Goal: Transaction & Acquisition: Purchase product/service

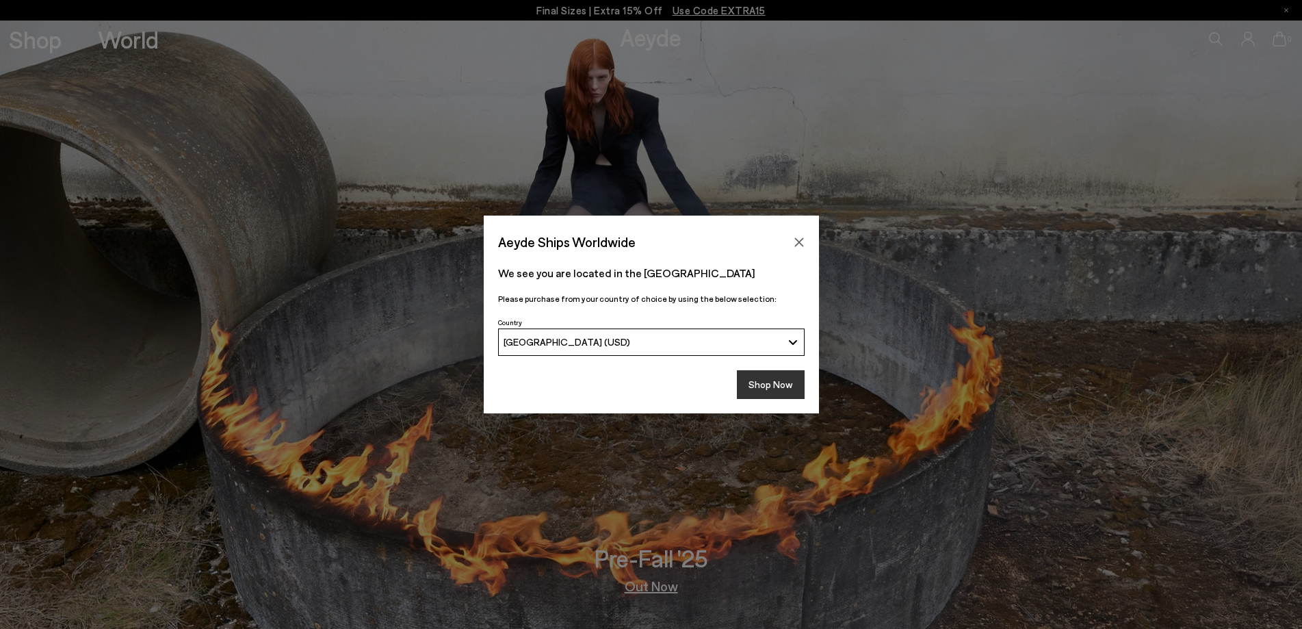
click at [776, 384] on button "Shop Now" at bounding box center [771, 384] width 68 height 29
click at [774, 384] on button "Shop Now" at bounding box center [771, 384] width 68 height 29
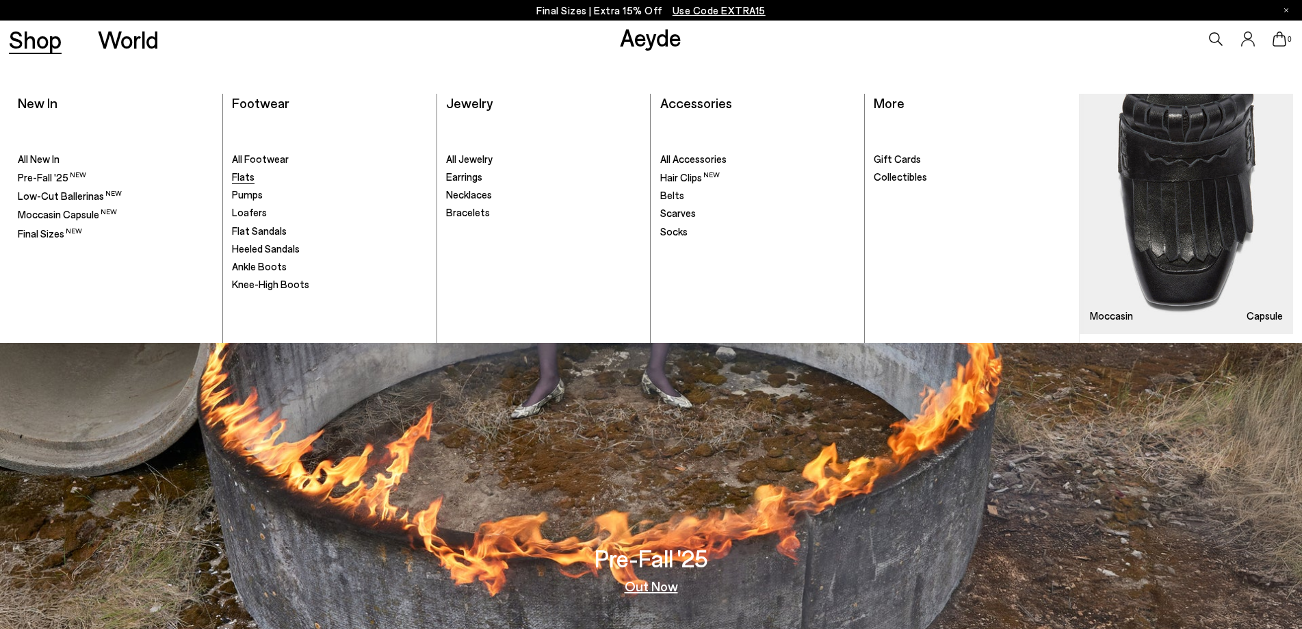
click at [240, 172] on span "Flats" at bounding box center [243, 176] width 23 height 12
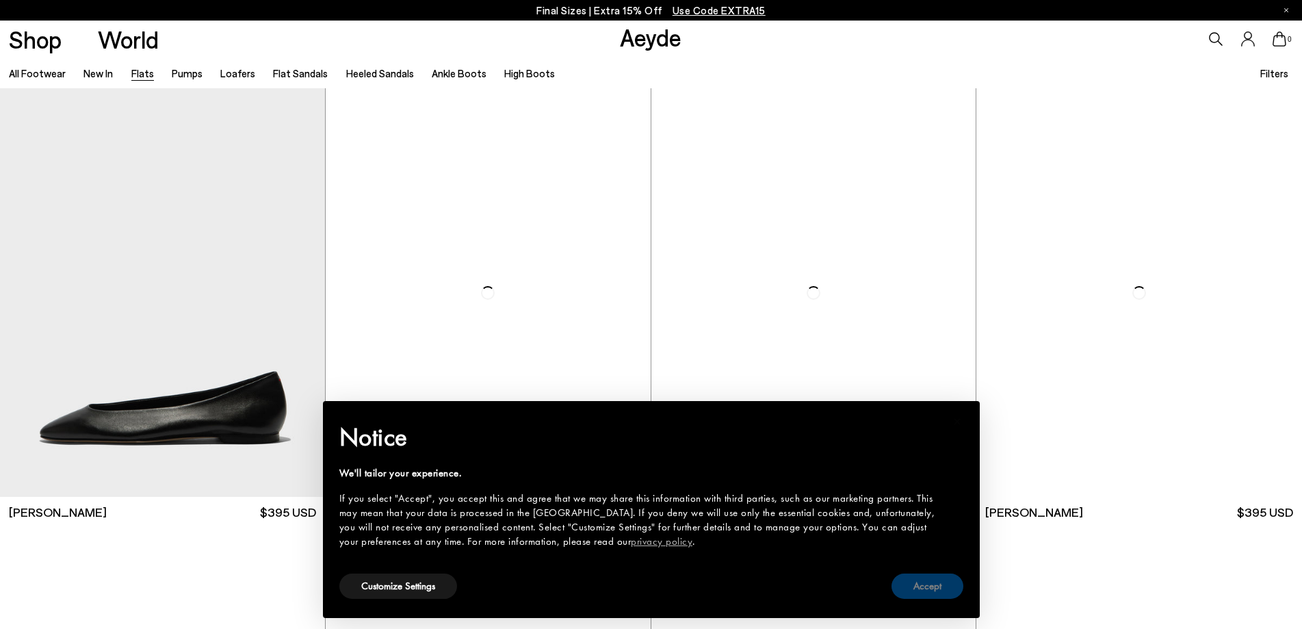
click at [917, 589] on button "Accept" at bounding box center [927, 585] width 72 height 25
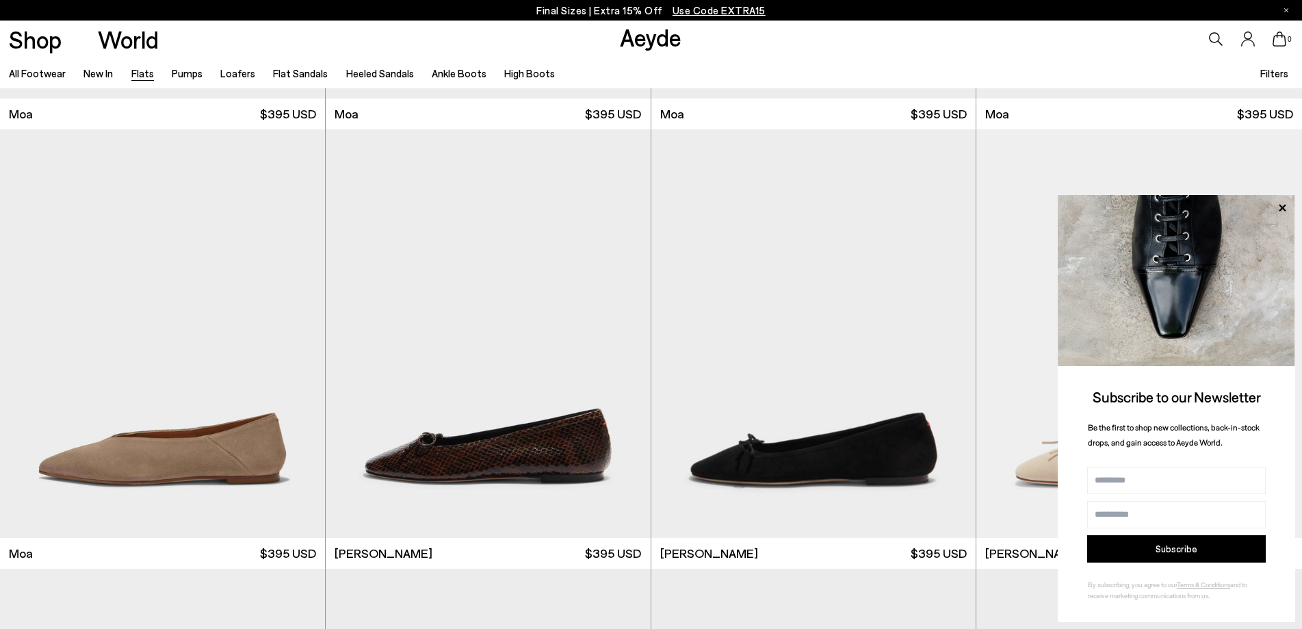
scroll to position [3078, 0]
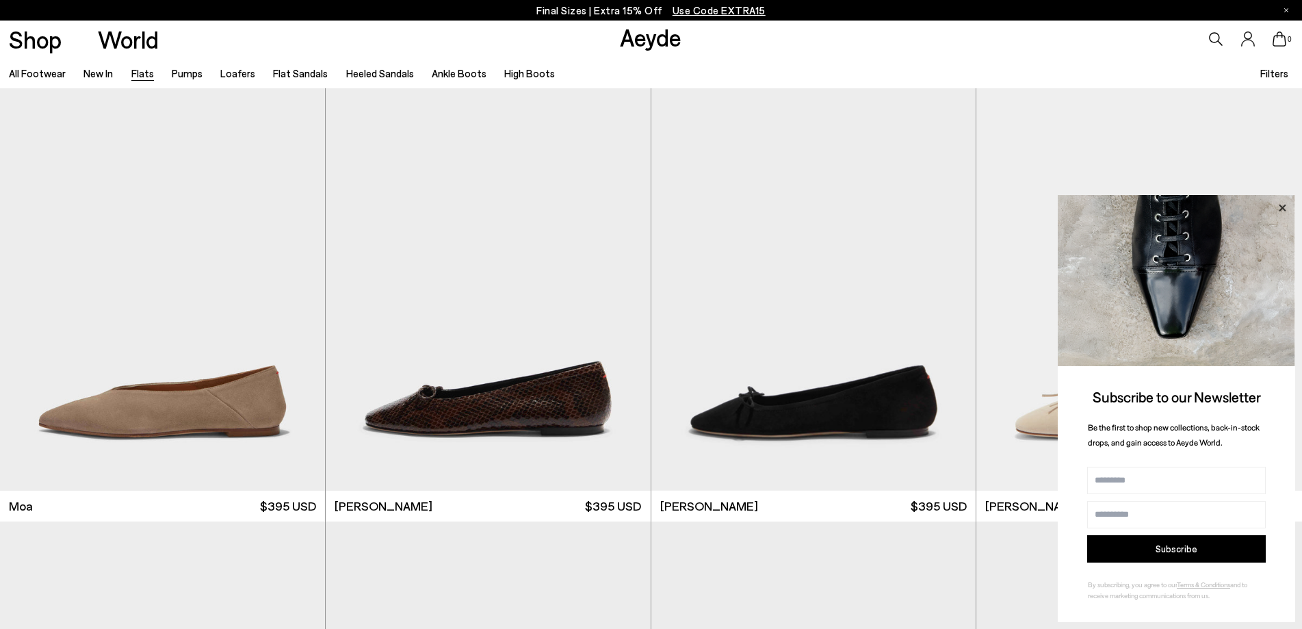
click at [1282, 207] on icon at bounding box center [1281, 207] width 7 height 7
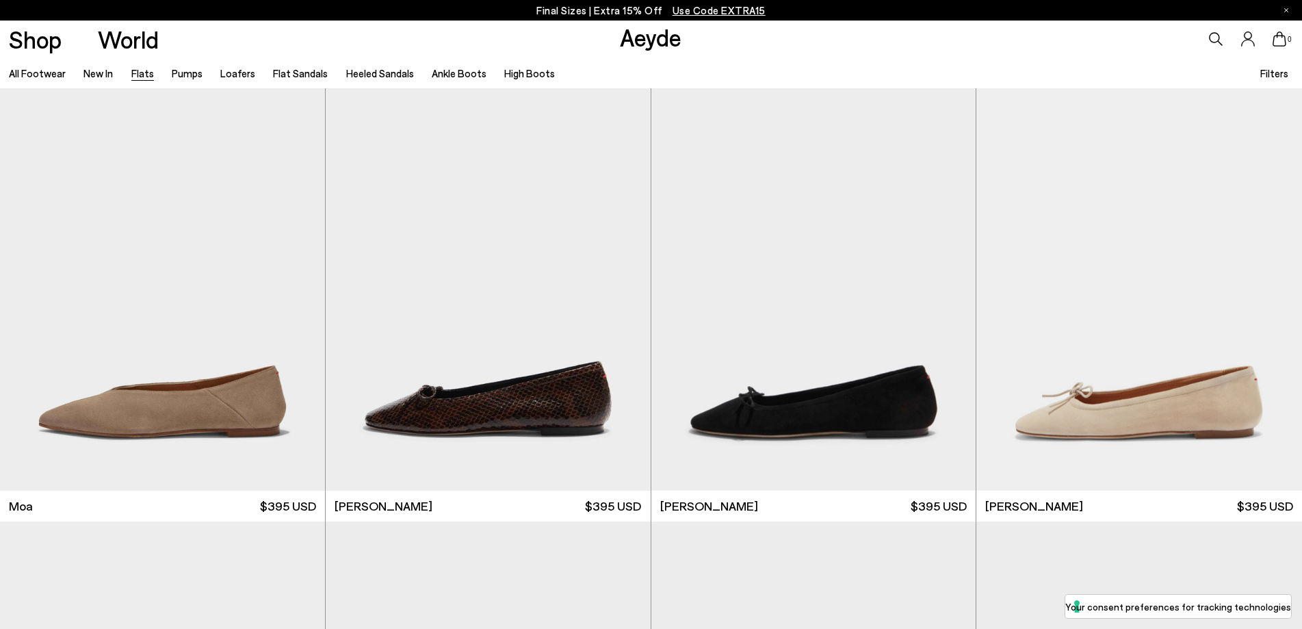
scroll to position [3489, 0]
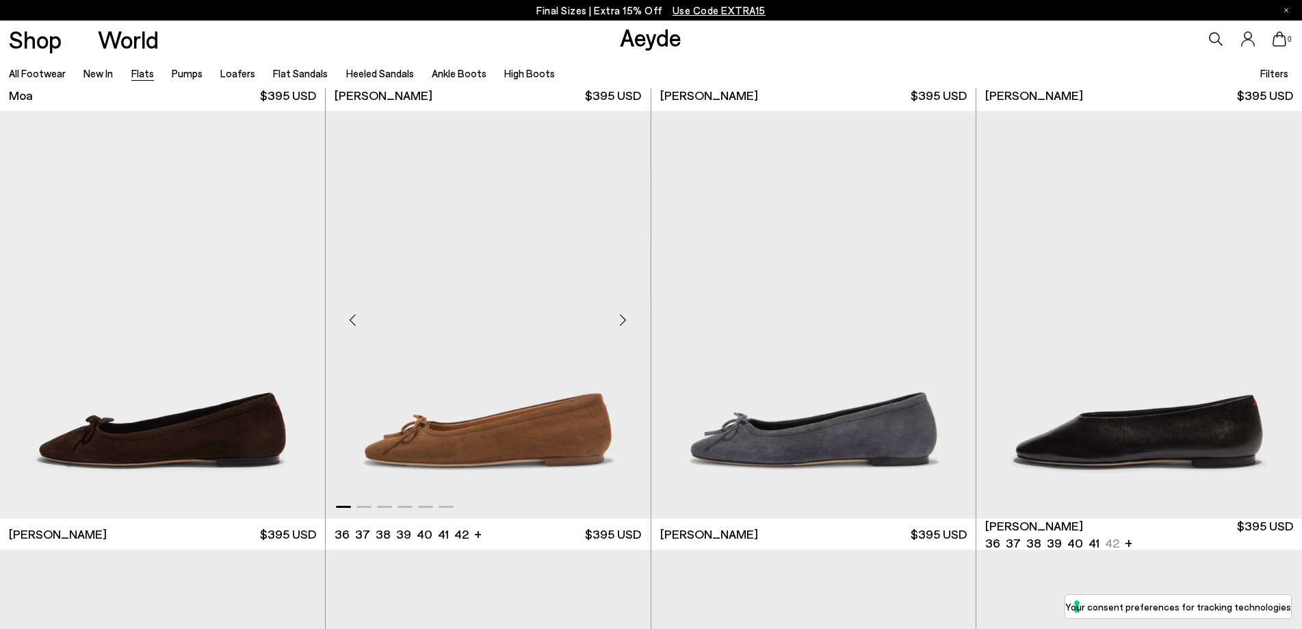
click at [436, 469] on img "1 / 6" at bounding box center [488, 315] width 325 height 408
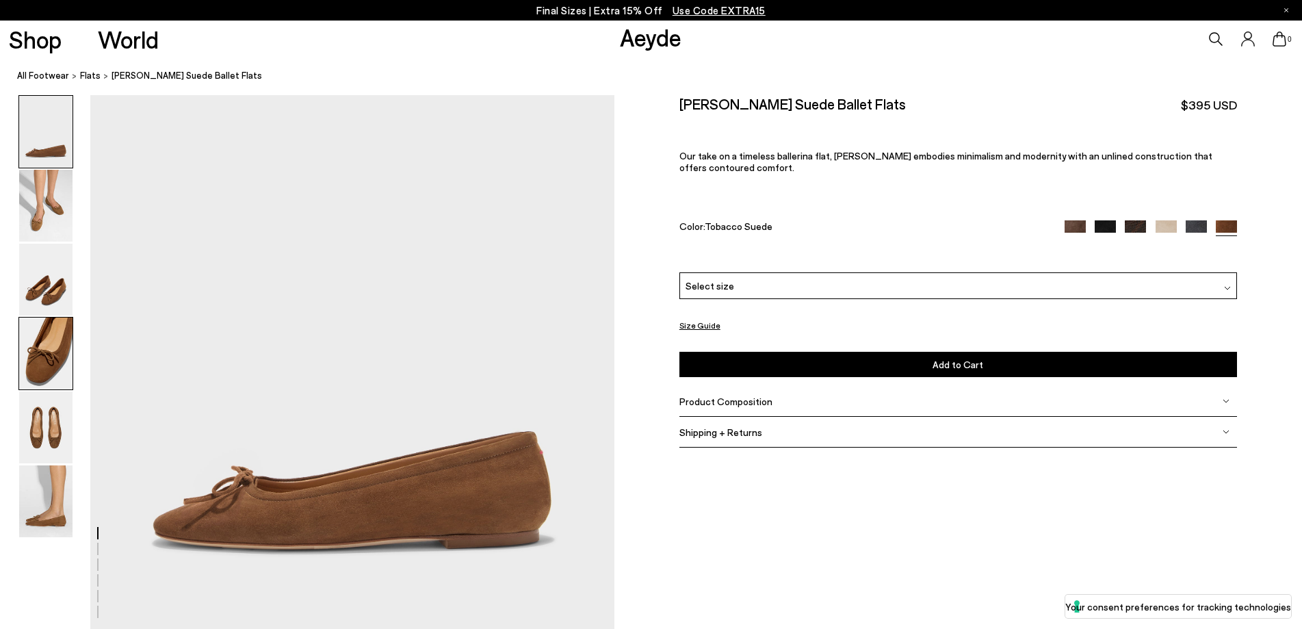
click at [55, 343] on img at bounding box center [45, 353] width 53 height 72
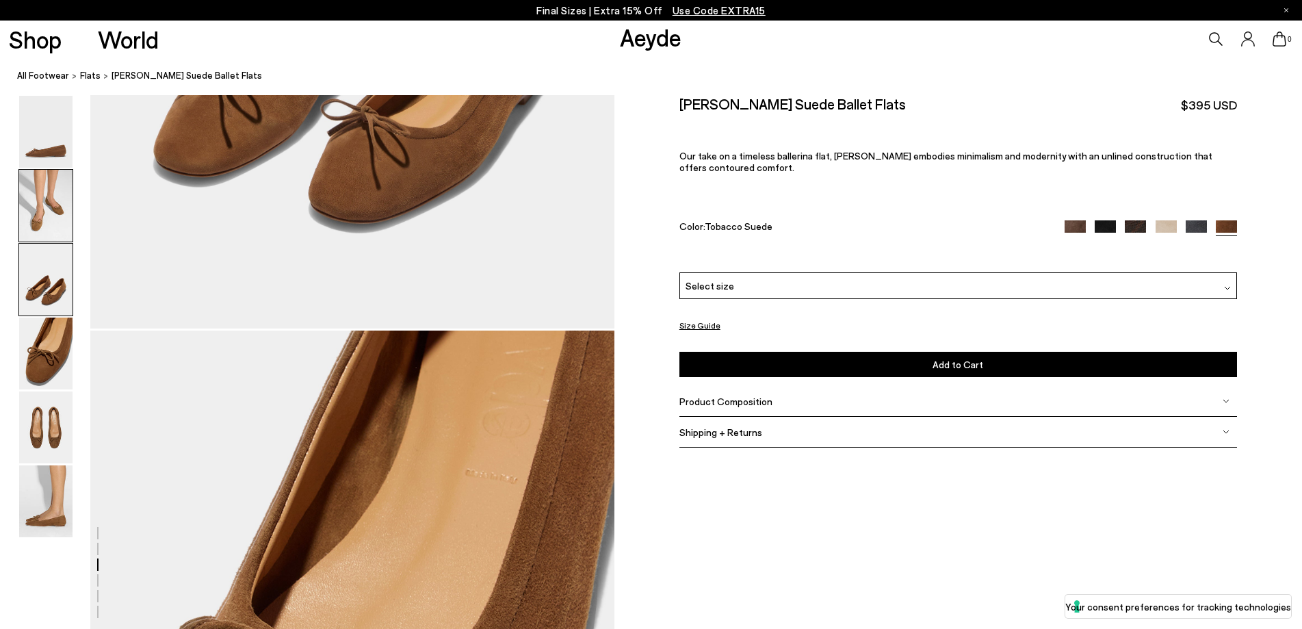
scroll to position [1938, 0]
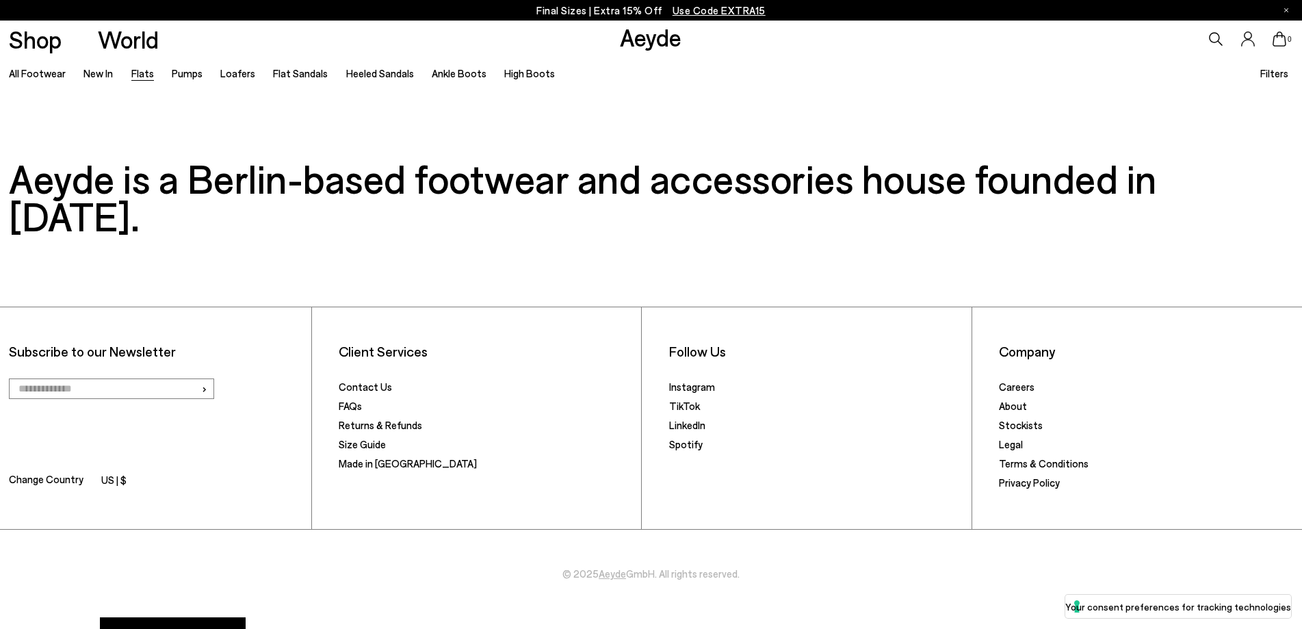
scroll to position [3215, 0]
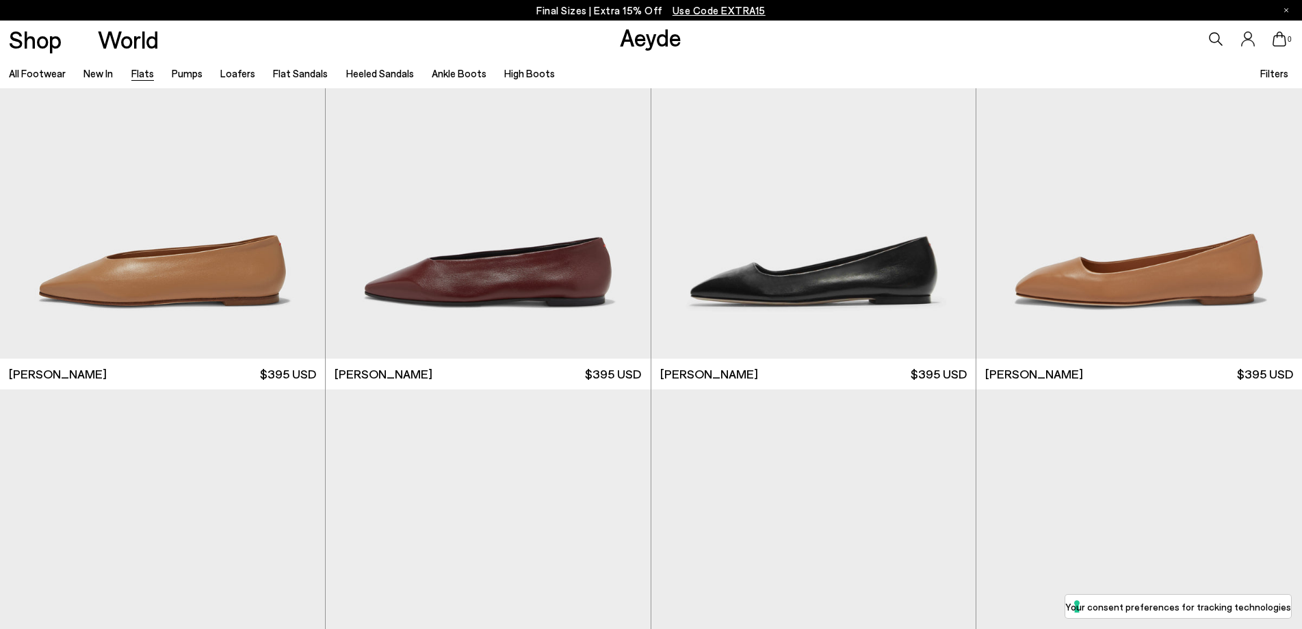
scroll to position [5814, 0]
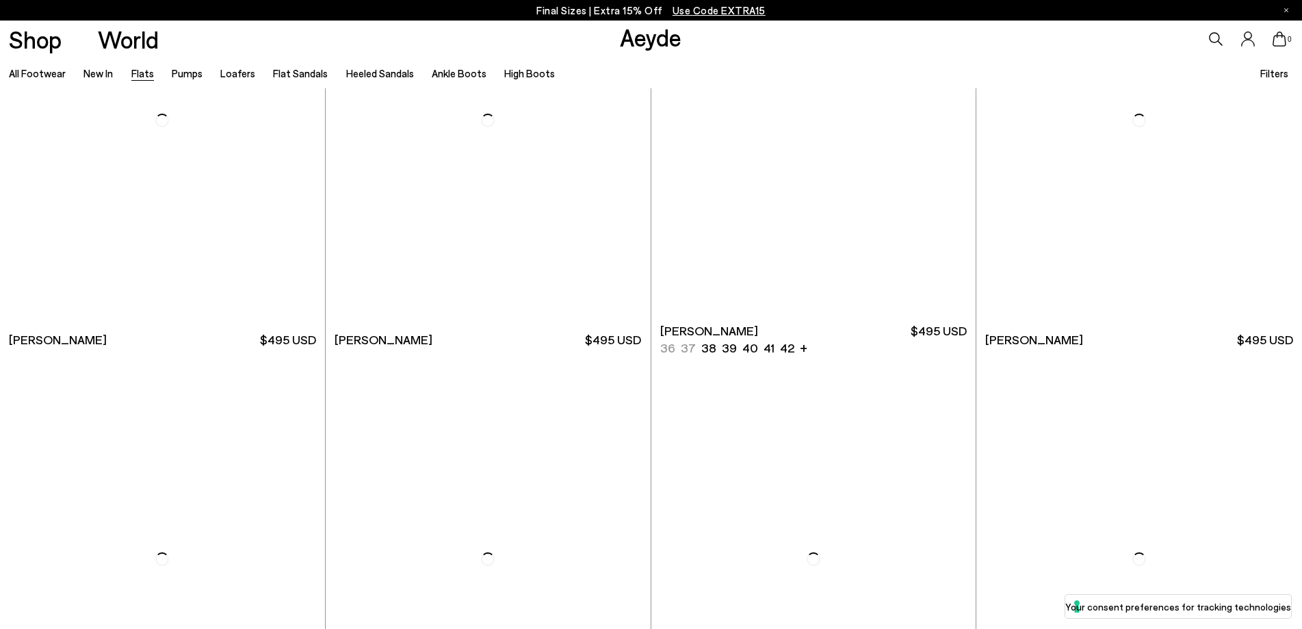
scroll to position [8687, 0]
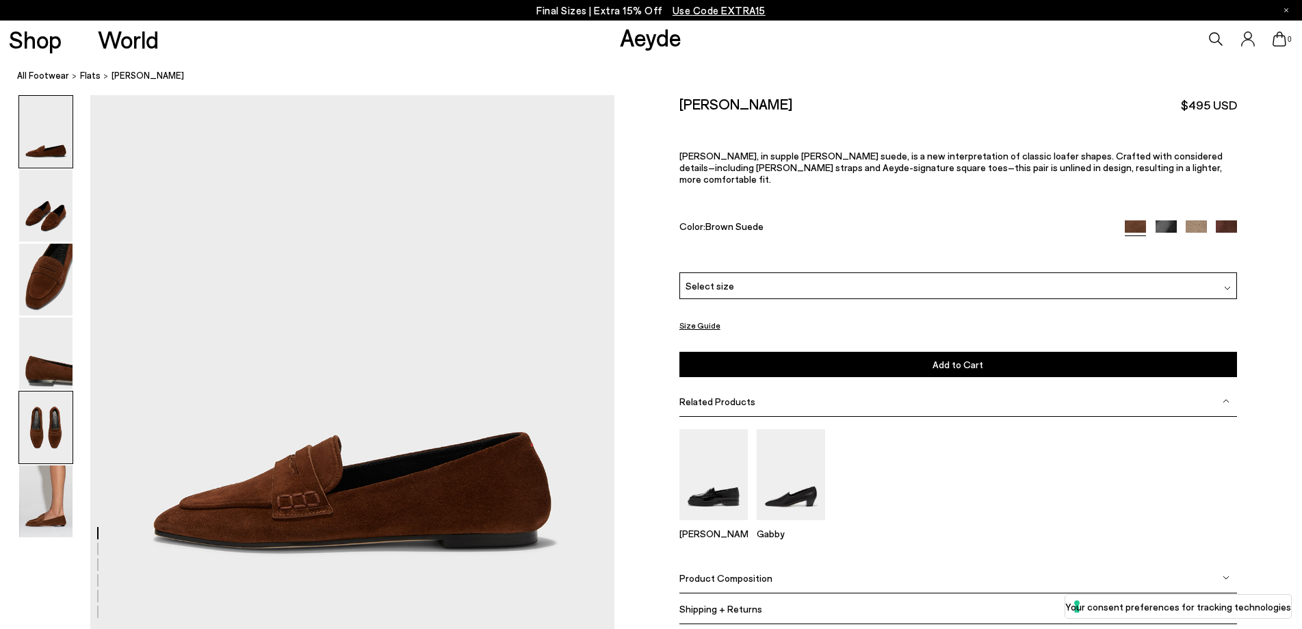
click at [53, 415] on img at bounding box center [45, 427] width 53 height 72
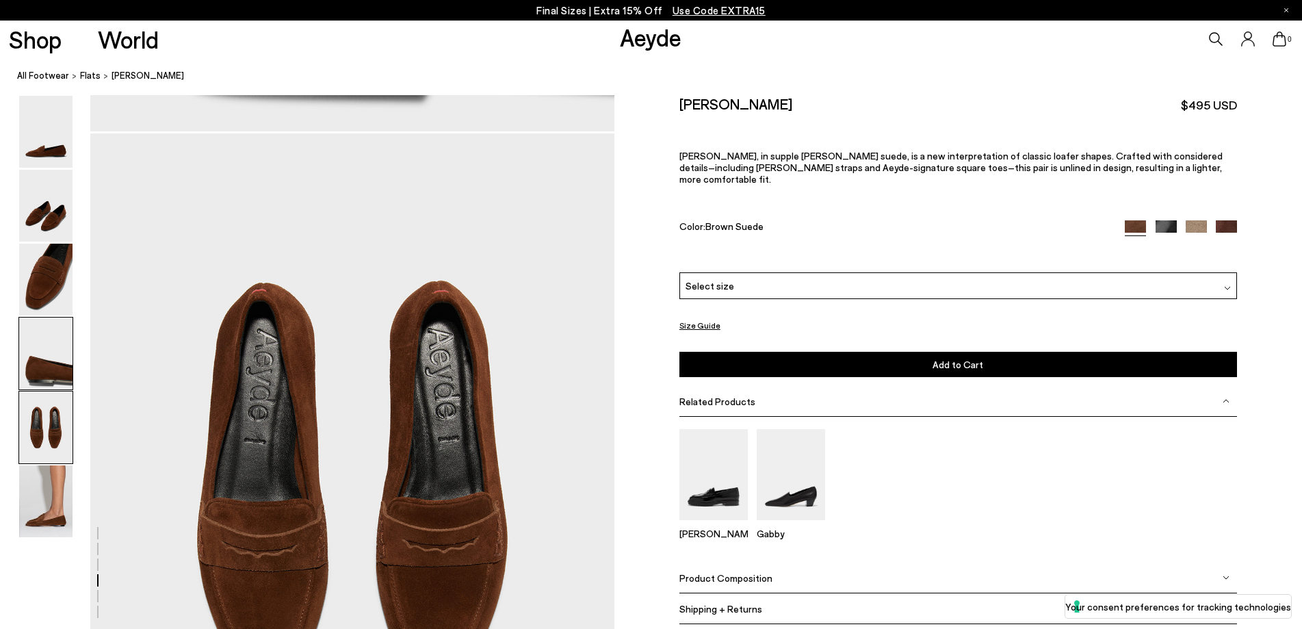
scroll to position [2638, 0]
